Goal: Task Accomplishment & Management: Complete application form

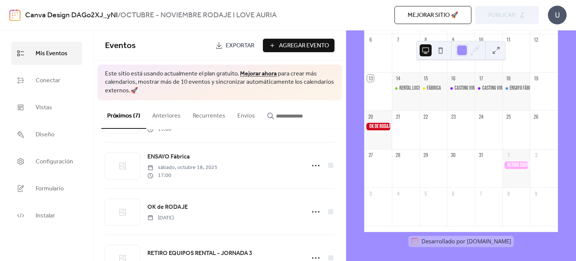
scroll to position [186, 0]
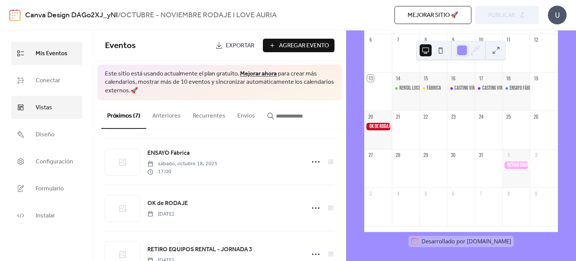
click at [50, 104] on span "Vistas" at bounding box center [44, 108] width 17 height 12
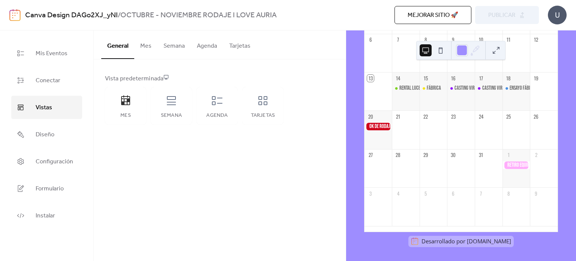
click at [50, 104] on span "Vistas" at bounding box center [44, 108] width 17 height 12
click at [163, 101] on div "Semana" at bounding box center [171, 106] width 41 height 38
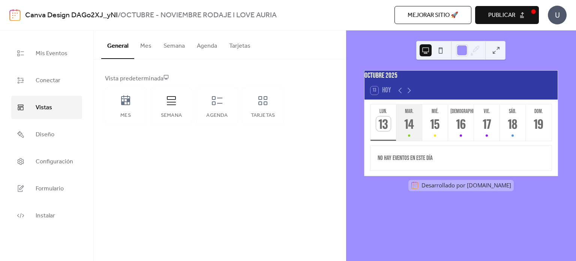
click at [402, 131] on div "14" at bounding box center [409, 123] width 15 height 15
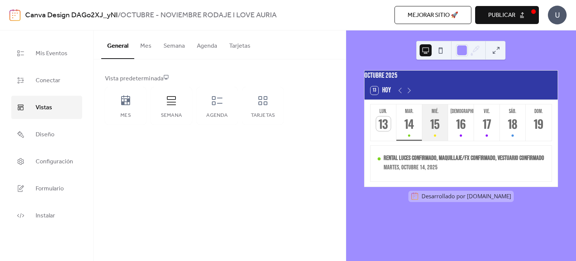
click at [435, 131] on div "15" at bounding box center [435, 123] width 15 height 15
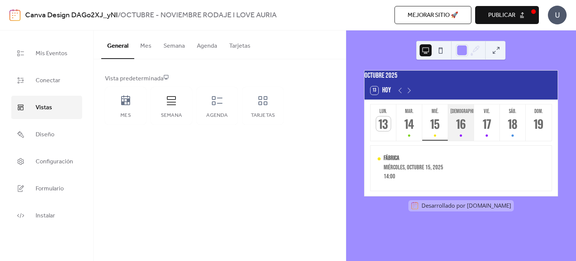
click at [462, 131] on div "16" at bounding box center [461, 123] width 15 height 15
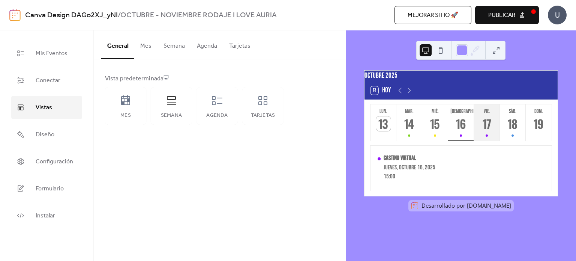
click at [486, 131] on div "17" at bounding box center [487, 123] width 15 height 15
click at [509, 138] on button "sáb. 18" at bounding box center [513, 122] width 26 height 36
click at [217, 111] on div "Agenda" at bounding box center [217, 106] width 41 height 38
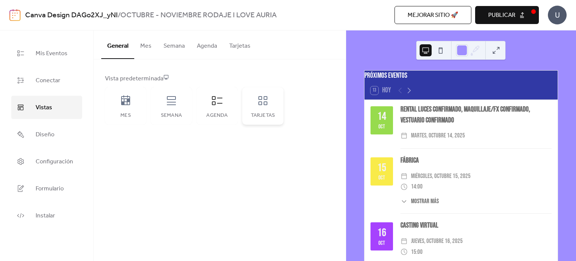
click at [271, 110] on div "Tarjetas" at bounding box center [262, 106] width 41 height 38
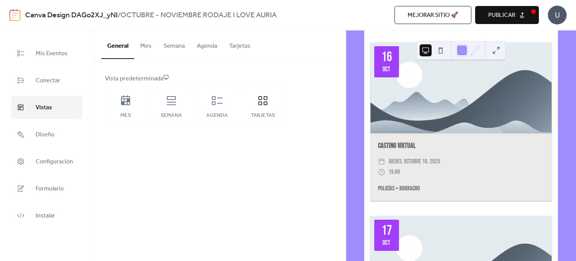
scroll to position [394, 0]
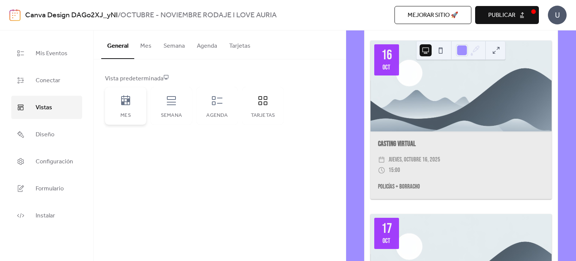
click at [131, 113] on div "Mes" at bounding box center [126, 116] width 26 height 6
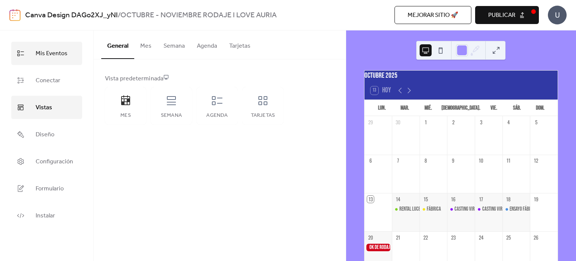
click at [57, 54] on span "Mis Eventos" at bounding box center [52, 54] width 32 height 12
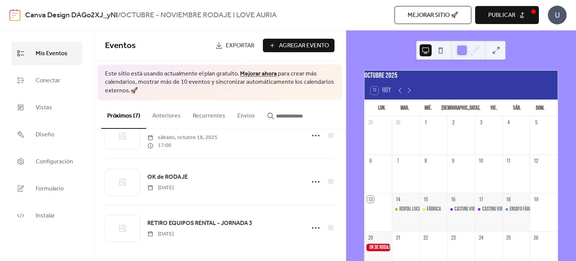
scroll to position [213, 0]
click at [312, 45] on span "Agregar Evento" at bounding box center [304, 45] width 50 height 9
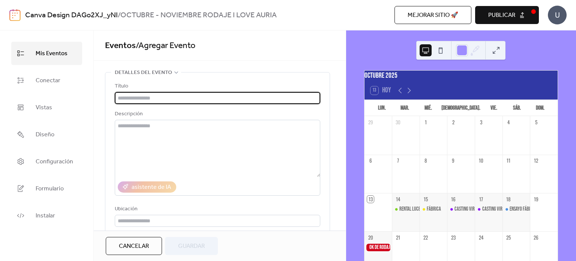
click at [216, 97] on input "text" at bounding box center [218, 98] width 206 height 12
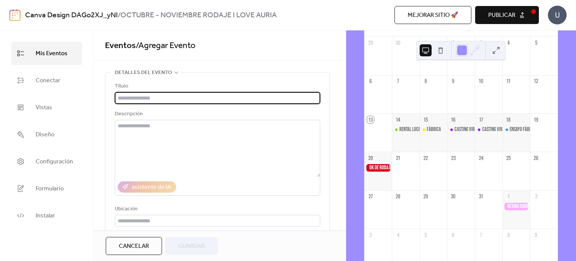
scroll to position [111, 0]
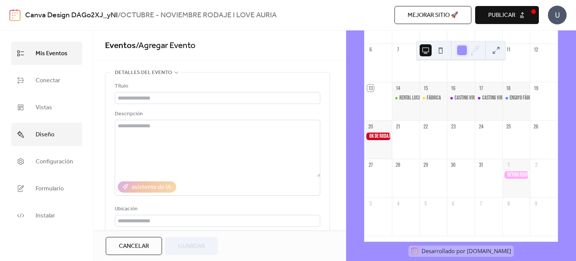
click at [30, 144] on link "Diseño" at bounding box center [46, 134] width 71 height 23
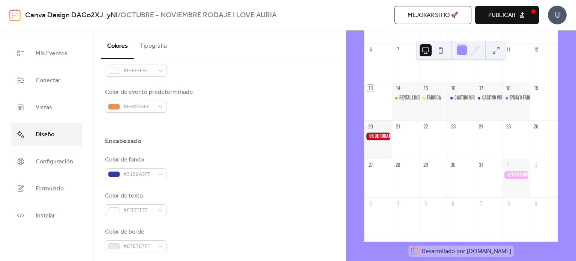
click at [154, 47] on button "Tipografía" at bounding box center [153, 44] width 39 height 28
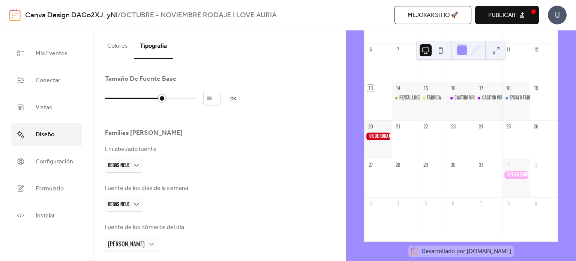
type input "**"
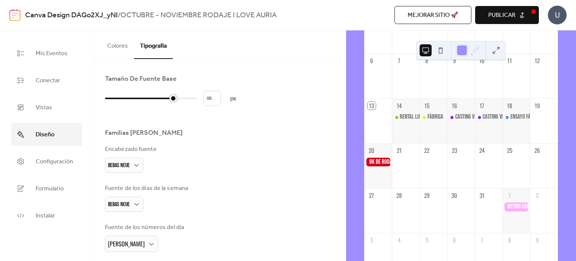
drag, startPoint x: 151, startPoint y: 97, endPoint x: 170, endPoint y: 98, distance: 18.8
click at [170, 98] on div at bounding box center [174, 99] width 8 height 8
click at [356, 151] on div "[DATE] 13 [DATE] lun. mar. mié. jue. vie. sáb. dom. 29 30 1 2 3 4 5 6 7 8 9 10 …" at bounding box center [461, 145] width 230 height 230
click at [50, 59] on span "Mis Eventos" at bounding box center [52, 54] width 32 height 12
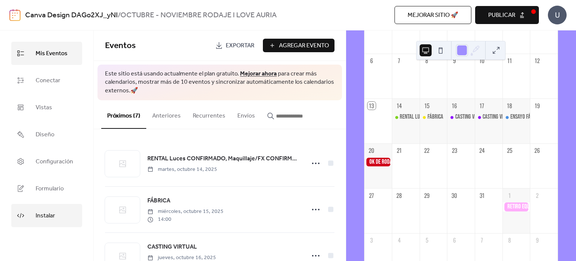
click at [42, 211] on span "Instalar" at bounding box center [46, 216] width 20 height 12
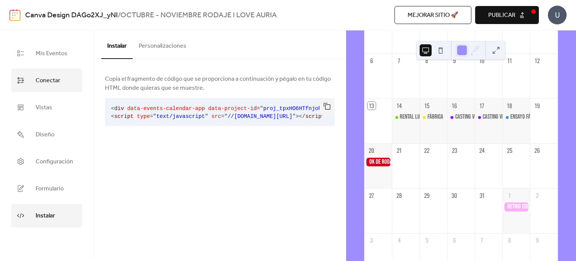
click at [60, 83] on span "Conectar" at bounding box center [48, 81] width 25 height 12
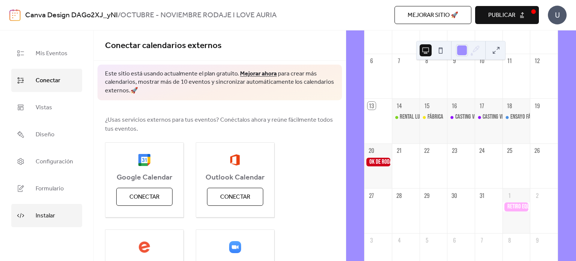
click at [60, 214] on link "Instalar" at bounding box center [46, 215] width 71 height 23
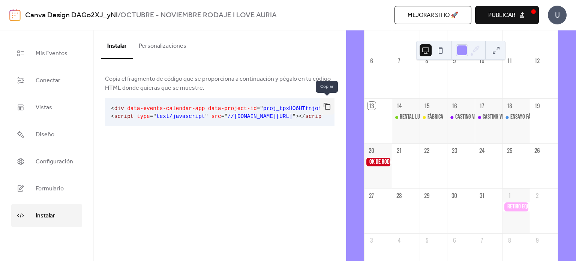
click at [329, 111] on button "button" at bounding box center [327, 106] width 15 height 17
click at [55, 51] on span "Mis Eventos" at bounding box center [52, 54] width 32 height 12
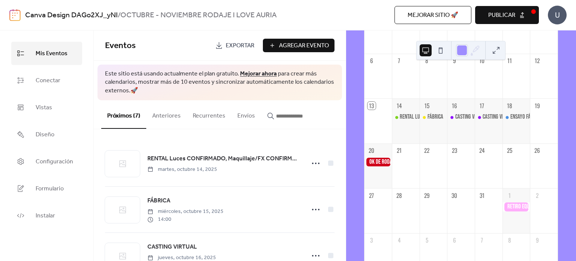
click at [287, 46] on span "Agregar Evento" at bounding box center [304, 45] width 50 height 9
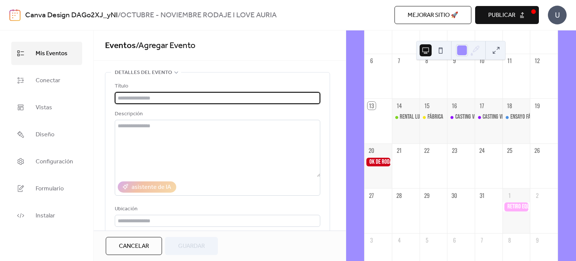
click at [180, 95] on input "text" at bounding box center [218, 98] width 206 height 12
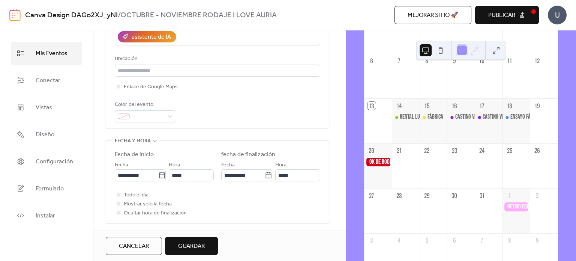
scroll to position [188, 0]
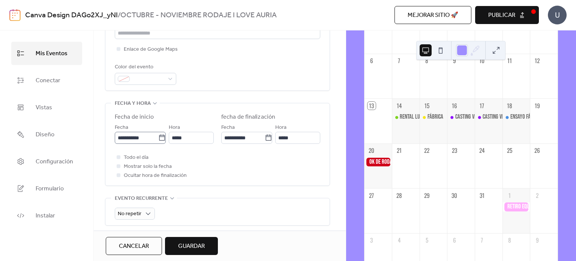
type input "**********"
click at [126, 135] on input "**********" at bounding box center [137, 138] width 44 height 12
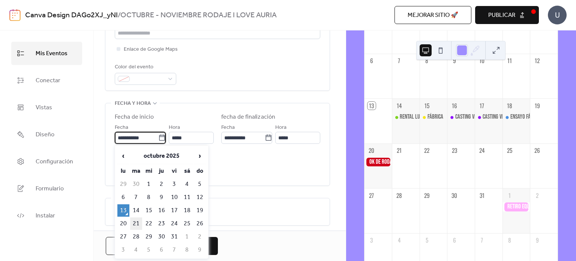
click at [138, 217] on td "21" at bounding box center [136, 223] width 12 height 12
type input "**********"
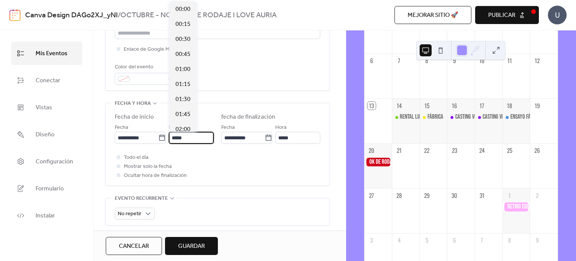
click at [179, 142] on input "*****" at bounding box center [191, 138] width 45 height 12
click at [182, 42] on span "10:00" at bounding box center [183, 39] width 15 height 9
type input "*****"
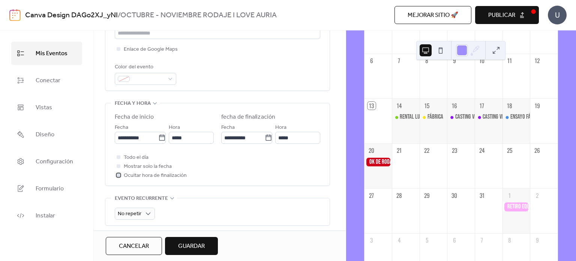
click at [121, 175] on div at bounding box center [119, 175] width 8 height 8
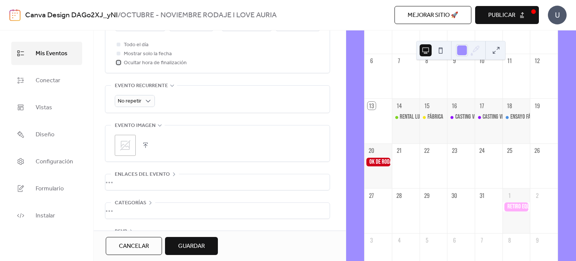
scroll to position [325, 0]
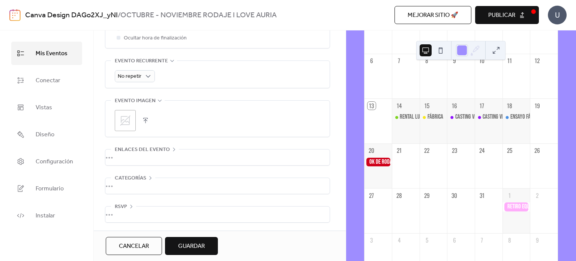
click at [183, 242] on span "Guardar" at bounding box center [191, 246] width 27 height 9
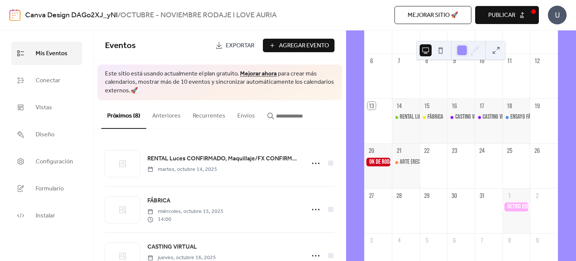
click at [285, 46] on span "Agregar Evento" at bounding box center [304, 45] width 50 height 9
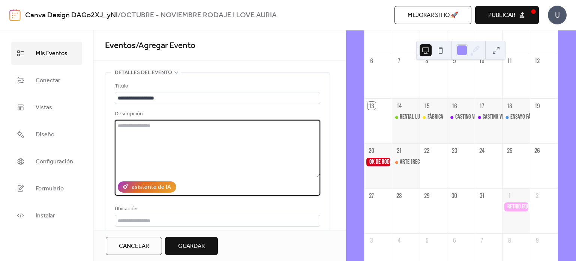
click at [200, 122] on textarea at bounding box center [218, 148] width 206 height 57
click at [218, 96] on input "**********" at bounding box center [218, 98] width 206 height 12
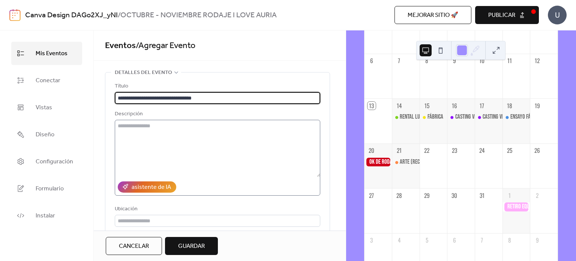
type input "**********"
click at [212, 134] on textarea at bounding box center [218, 148] width 206 height 57
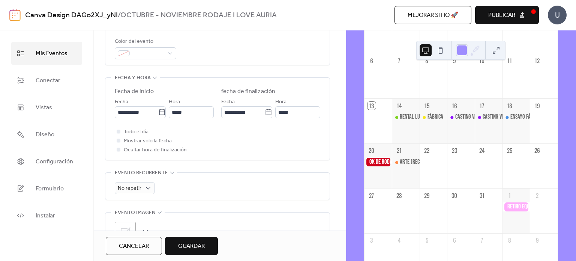
scroll to position [225, 0]
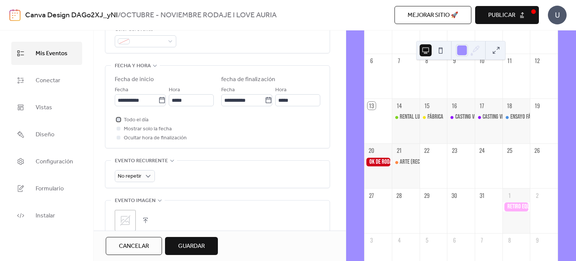
click at [118, 120] on div at bounding box center [119, 119] width 4 height 4
click at [139, 106] on div "**********" at bounding box center [218, 108] width 206 height 67
click at [139, 102] on input "**********" at bounding box center [137, 100] width 44 height 12
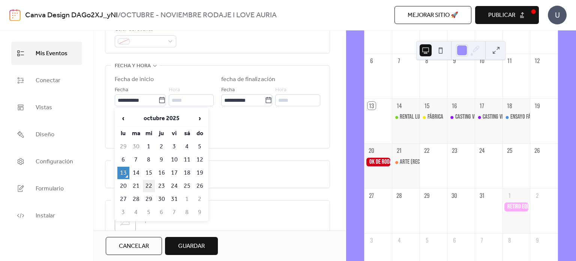
click at [149, 180] on td "22" at bounding box center [149, 186] width 12 height 12
type input "**********"
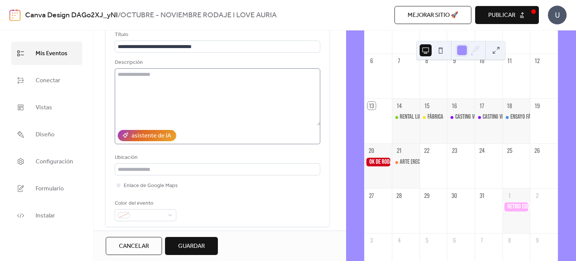
scroll to position [38, 0]
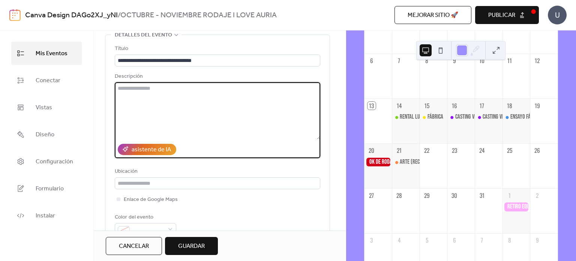
click at [161, 108] on textarea at bounding box center [218, 110] width 206 height 57
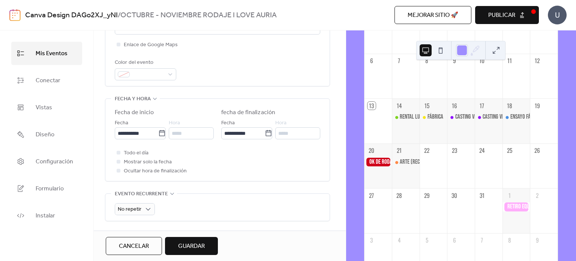
scroll to position [150, 0]
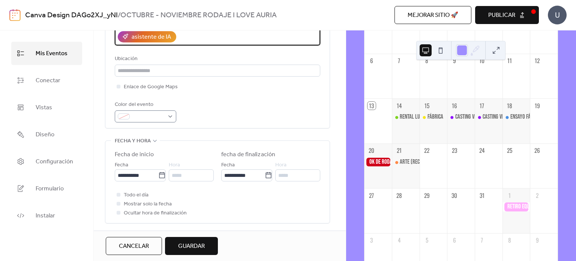
type textarea "**********"
click at [166, 114] on div at bounding box center [146, 116] width 62 height 12
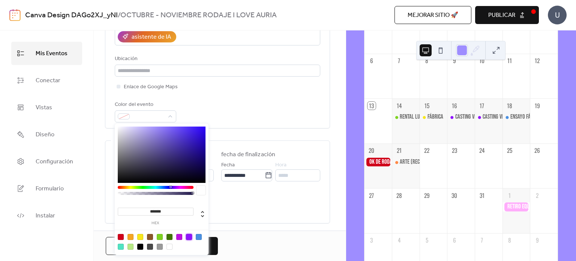
click at [188, 237] on div at bounding box center [189, 237] width 6 height 6
type input "*******"
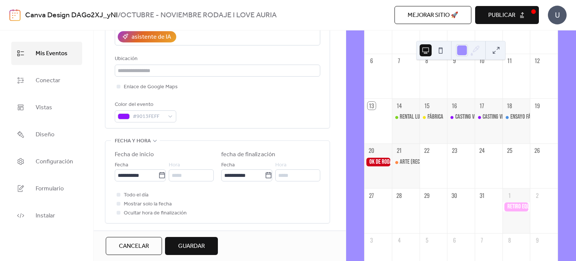
click at [248, 213] on div "Todo el día Mostrar solo la fecha Ocultar hora de finalización" at bounding box center [218, 203] width 206 height 27
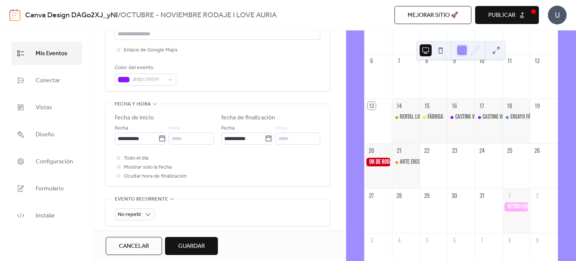
scroll to position [188, 0]
click at [208, 238] on button "Guardar" at bounding box center [191, 246] width 53 height 18
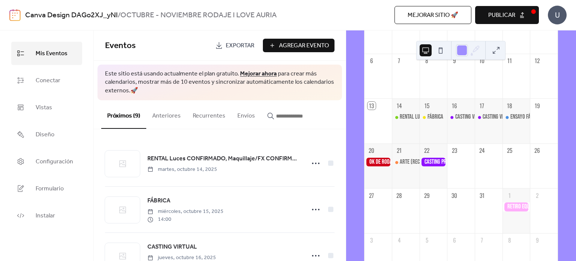
click at [437, 165] on div at bounding box center [434, 162] width 28 height 9
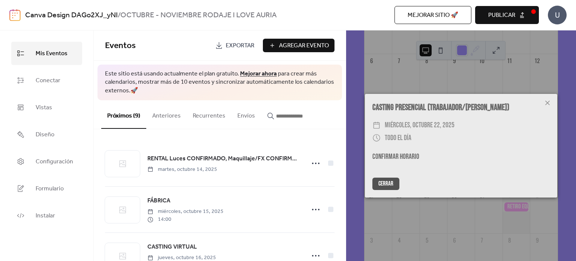
click at [390, 180] on button "Cerrar" at bounding box center [385, 183] width 27 height 12
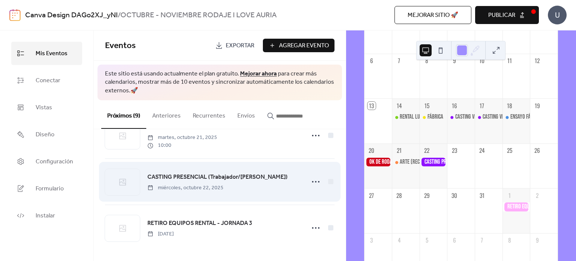
scroll to position [305, 0]
click at [256, 186] on div "CASTING PRESENCIAL (Trabajador/[PERSON_NAME]) [DATE]" at bounding box center [223, 180] width 153 height 19
click at [316, 183] on icon at bounding box center [316, 181] width 12 height 12
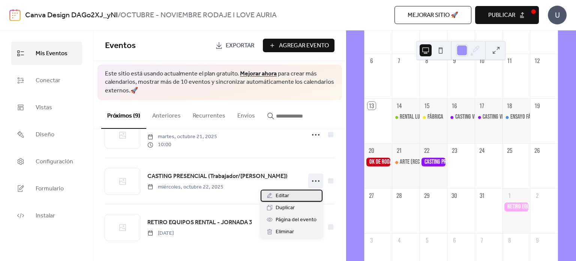
click at [295, 194] on div "Editar" at bounding box center [292, 195] width 62 height 12
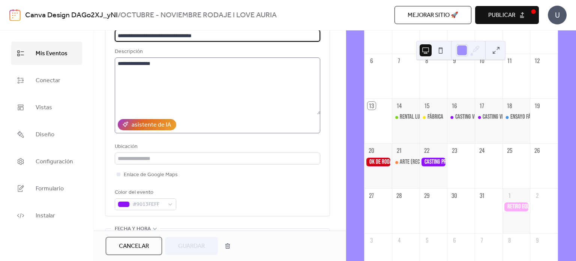
scroll to position [25, 0]
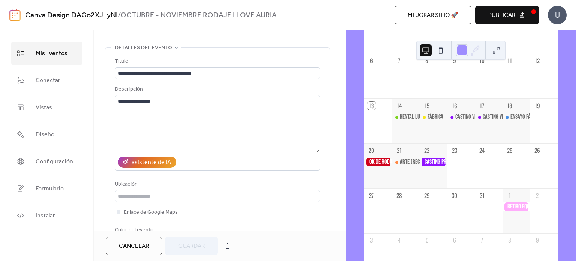
click at [481, 135] on div "CASTING VIRTUAL" at bounding box center [489, 126] width 28 height 27
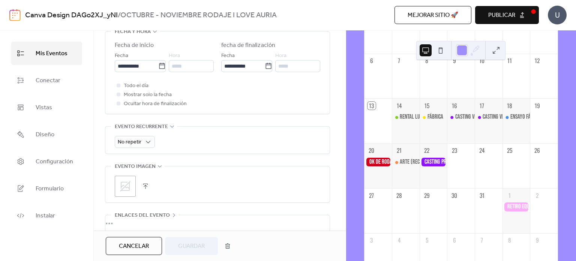
scroll to position [325, 0]
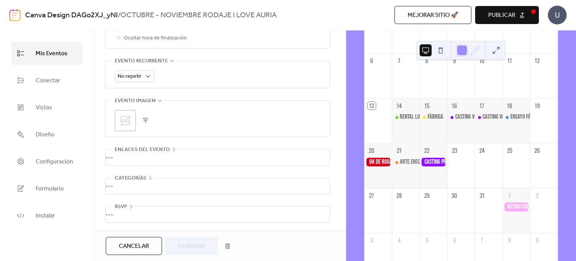
click at [148, 244] on span "Cancelar" at bounding box center [134, 246] width 30 height 9
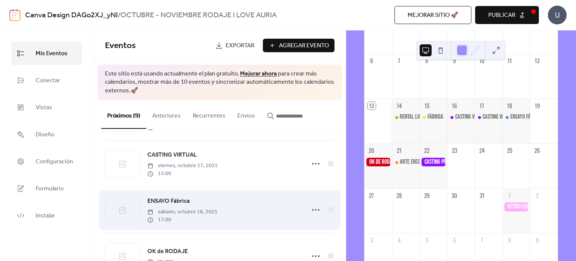
scroll to position [150, 0]
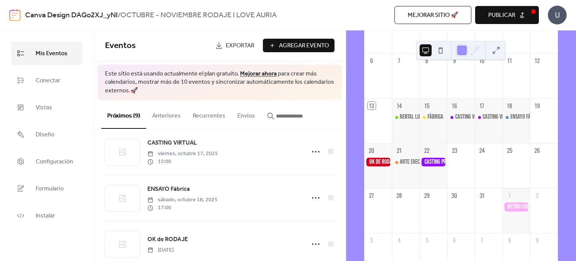
click at [299, 48] on span "Agregar Evento" at bounding box center [304, 45] width 50 height 9
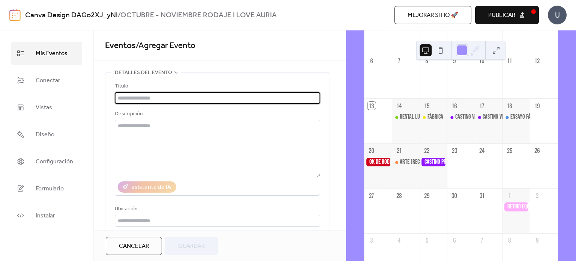
click at [199, 102] on input "text" at bounding box center [218, 98] width 206 height 12
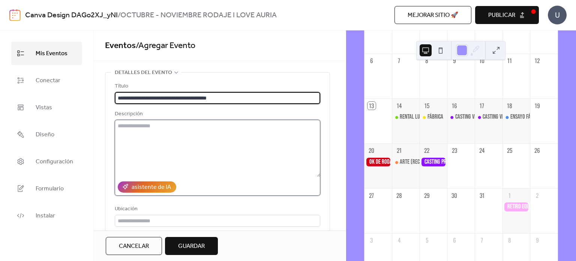
click at [231, 132] on textarea at bounding box center [218, 148] width 206 height 57
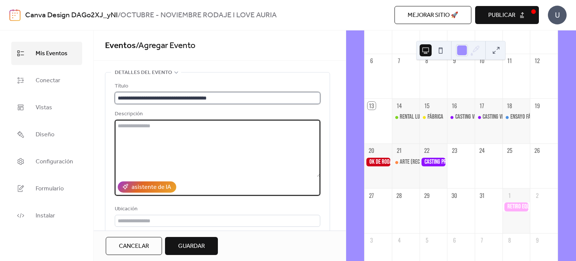
click at [224, 98] on input "**********" at bounding box center [218, 98] width 206 height 12
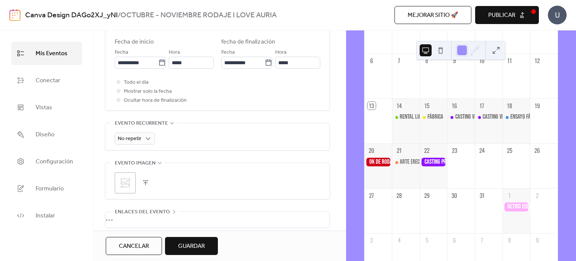
scroll to position [225, 0]
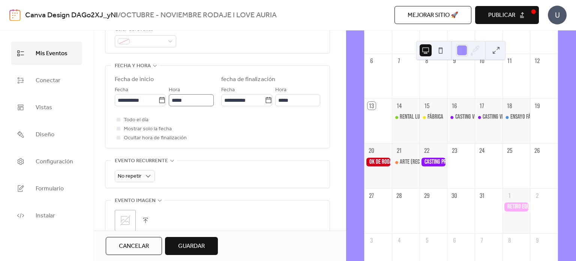
type input "**********"
click at [205, 102] on input "*****" at bounding box center [191, 100] width 45 height 12
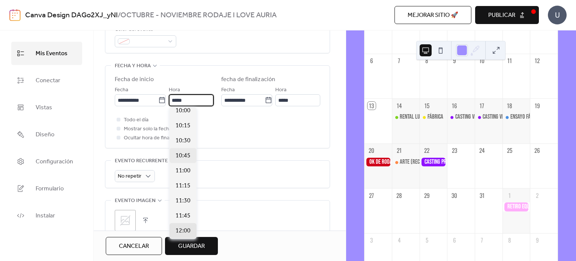
scroll to position [570, 0]
click at [185, 146] on span "10:00" at bounding box center [183, 145] width 15 height 9
type input "*****"
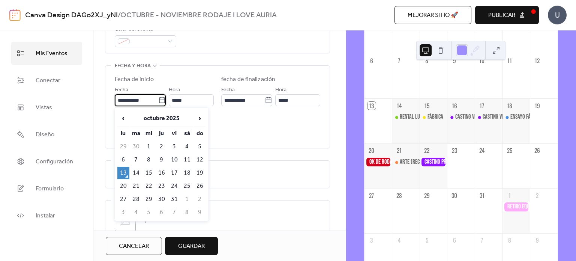
click at [125, 97] on input "**********" at bounding box center [137, 100] width 44 height 12
click at [171, 181] on td "24" at bounding box center [174, 186] width 12 height 12
type input "**********"
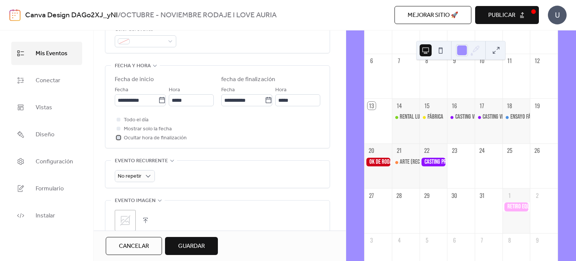
click at [120, 138] on div at bounding box center [119, 137] width 4 height 4
click at [189, 243] on span "Guardar" at bounding box center [191, 246] width 27 height 9
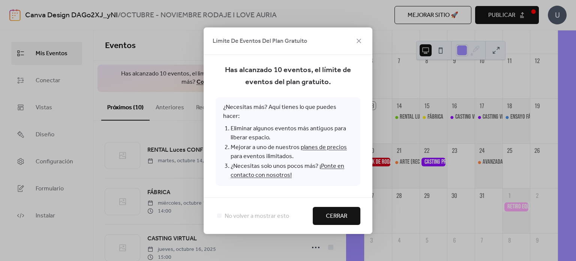
click at [324, 208] on button "Cerrar" at bounding box center [337, 216] width 48 height 18
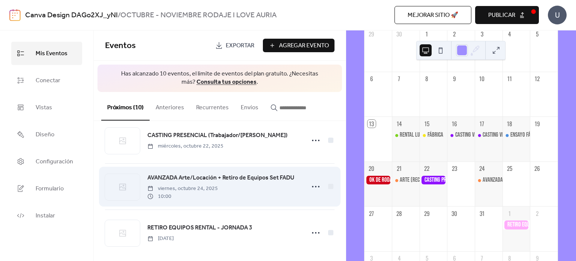
scroll to position [343, 0]
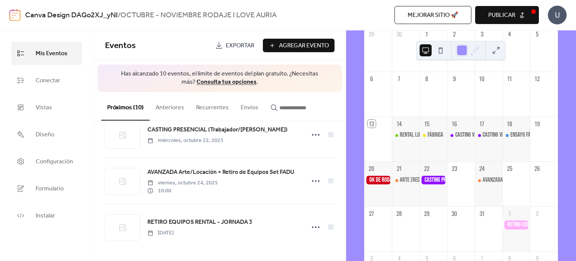
click at [357, 192] on div "[DATE] 13 [DATE] lun. mar. mié. jue. vie. sáb. dom. 29 30 1 2 3 4 5 6 7 8 9 10 …" at bounding box center [461, 145] width 230 height 230
click at [363, 157] on div "[DATE] 13 [DATE] lun. mar. mié. jue. vie. sáb. dom. 29 30 1 2 3 4 5 6 7 8 9 10 …" at bounding box center [461, 148] width 206 height 343
click at [72, 219] on link "Instalar" at bounding box center [46, 215] width 71 height 23
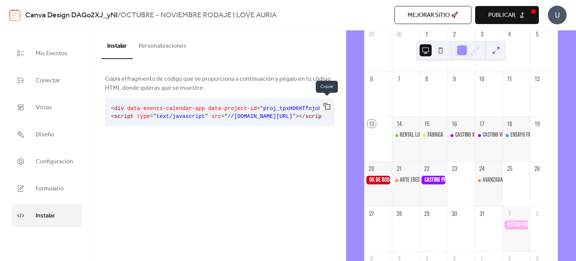
click at [325, 110] on button "button" at bounding box center [327, 106] width 15 height 17
click at [330, 169] on div "Instalar Personalizaciones Copia el fragmento de código que se proporciona a co…" at bounding box center [220, 145] width 252 height 230
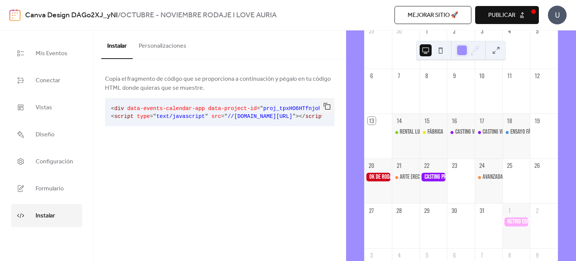
scroll to position [113, 0]
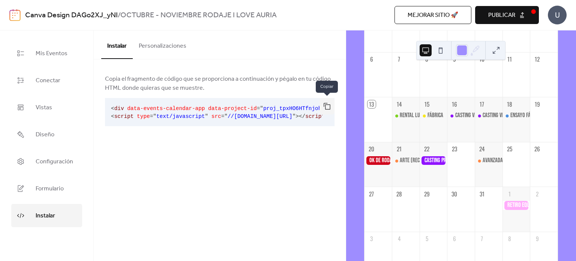
click at [326, 107] on button "button" at bounding box center [327, 106] width 15 height 17
drag, startPoint x: 271, startPoint y: 161, endPoint x: 258, endPoint y: 132, distance: 31.2
click at [271, 160] on div "Instalar Personalizaciones Copia el fragmento de código que se proporciona a co…" at bounding box center [220, 145] width 252 height 230
click at [208, 111] on span "data-project-id" at bounding box center [232, 108] width 49 height 6
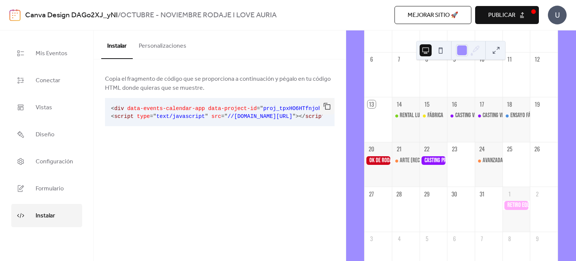
click at [183, 92] on span "Copia el fragmento de código que se proporciona a continuación y pégalo en tu c…" at bounding box center [220, 84] width 230 height 18
click at [174, 153] on div "Copia el fragmento de código que se proporciona a continuación y pégalo en tu c…" at bounding box center [220, 106] width 252 height 94
click at [189, 155] on div "Instalar Personalizaciones Copia el fragmento de código que se proporciona a co…" at bounding box center [220, 145] width 252 height 230
click at [59, 104] on link "Vistas" at bounding box center [46, 107] width 71 height 23
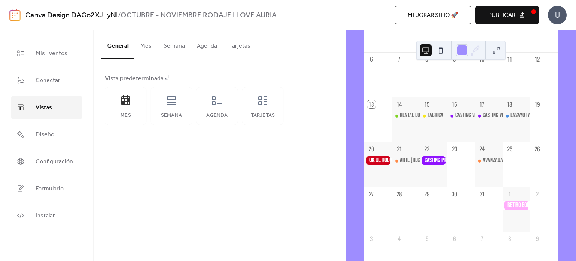
click at [203, 86] on div "Vista predeterminada Mes Semana Agenda Tarjetas" at bounding box center [220, 99] width 230 height 50
